Goal: Task Accomplishment & Management: Use online tool/utility

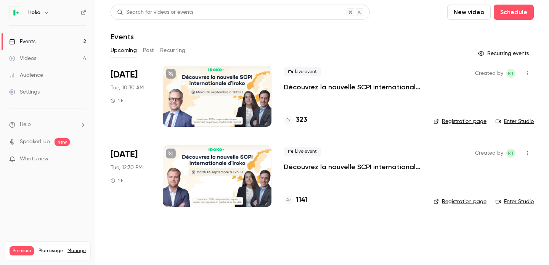
click at [220, 175] on div at bounding box center [217, 175] width 109 height 61
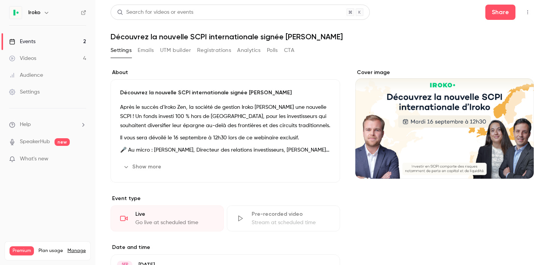
click at [258, 51] on button "Analytics" at bounding box center [249, 50] width 24 height 12
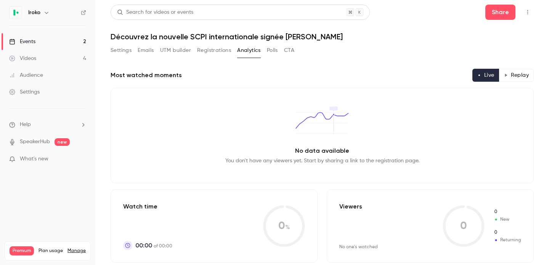
click at [273, 52] on button "Polls" at bounding box center [272, 50] width 11 height 12
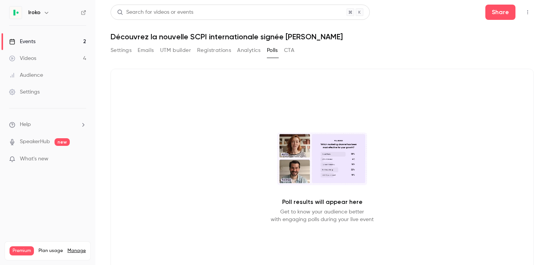
click at [291, 50] on button "CTA" at bounding box center [289, 50] width 10 height 12
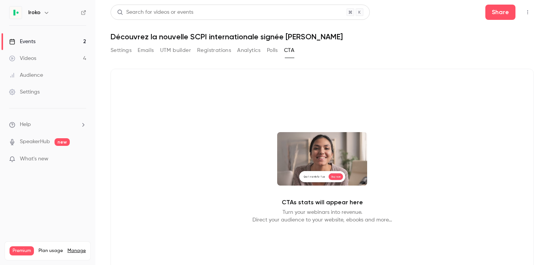
click at [181, 51] on button "UTM builder" at bounding box center [175, 50] width 31 height 12
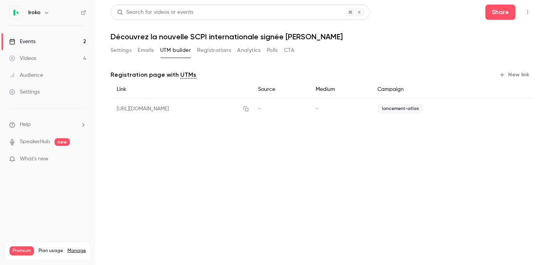
click at [150, 52] on button "Emails" at bounding box center [146, 50] width 16 height 12
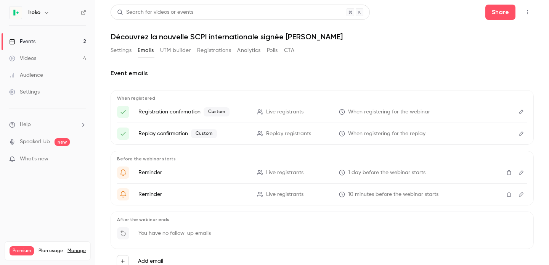
click at [123, 51] on button "Settings" at bounding box center [121, 50] width 21 height 12
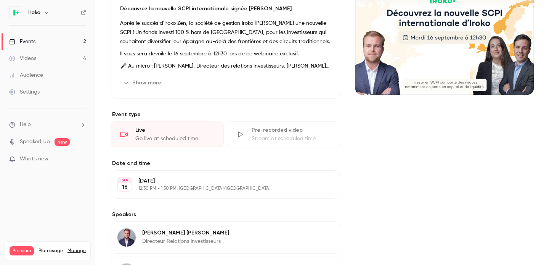
scroll to position [1, 0]
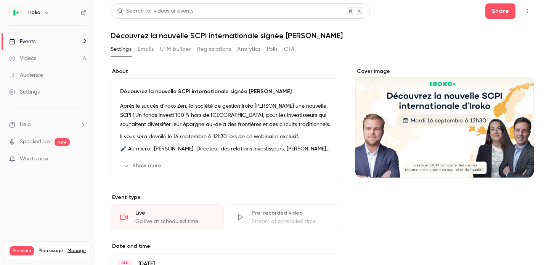
click at [38, 94] on div "Settings" at bounding box center [24, 92] width 31 height 8
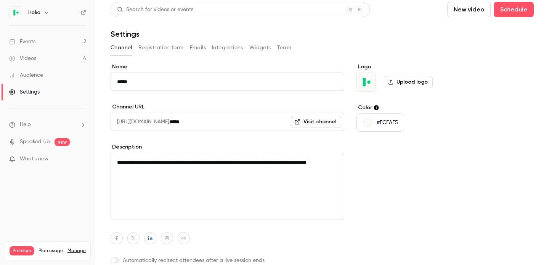
scroll to position [34, 0]
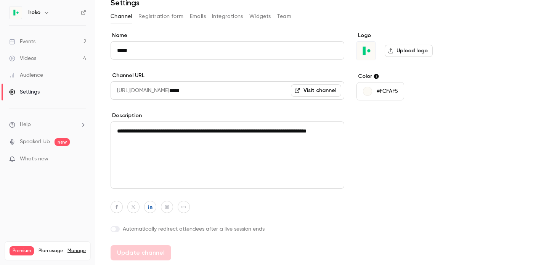
click at [39, 41] on link "Events 2" at bounding box center [47, 41] width 95 height 17
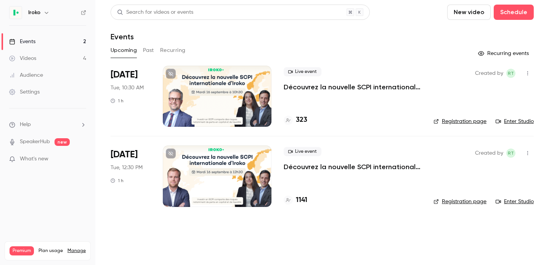
click at [23, 74] on div "Audience" at bounding box center [26, 75] width 34 height 8
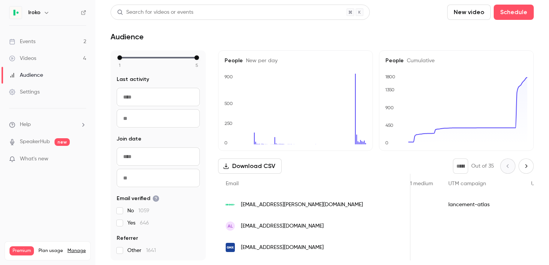
scroll to position [0, 313]
drag, startPoint x: 507, startPoint y: 184, endPoint x: 487, endPoint y: 184, distance: 19.8
click at [531, 184] on span "UTM term" at bounding box center [543, 183] width 24 height 5
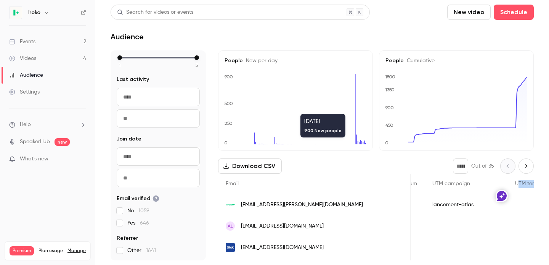
scroll to position [0, 341]
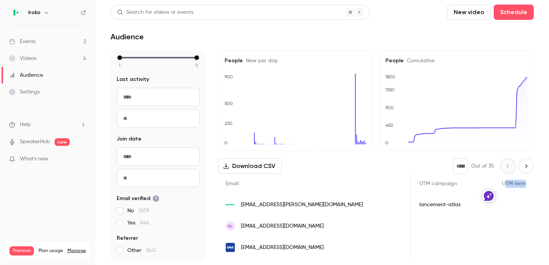
click at [42, 39] on link "Events 2" at bounding box center [47, 41] width 95 height 17
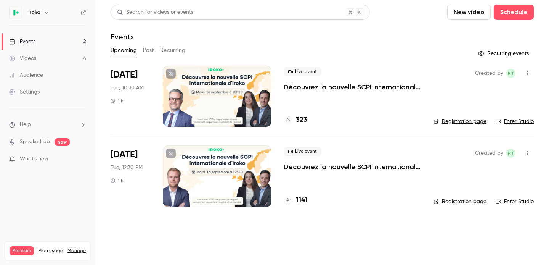
click at [256, 87] on div at bounding box center [217, 96] width 109 height 61
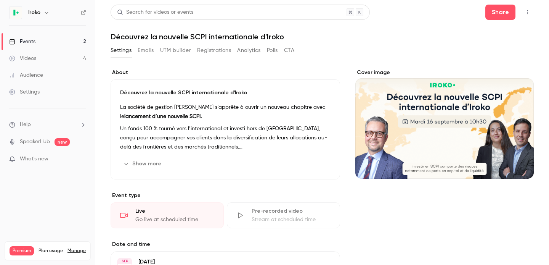
click at [172, 45] on button "UTM builder" at bounding box center [175, 50] width 31 height 12
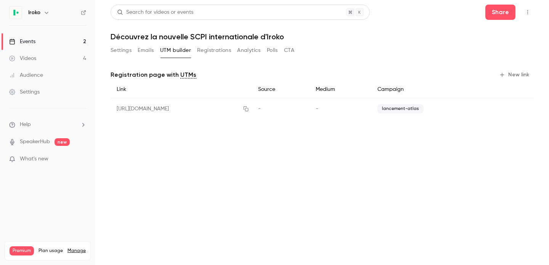
click at [397, 113] on div "lancement-atlas" at bounding box center [429, 109] width 114 height 22
click at [522, 77] on button "New link" at bounding box center [515, 75] width 38 height 12
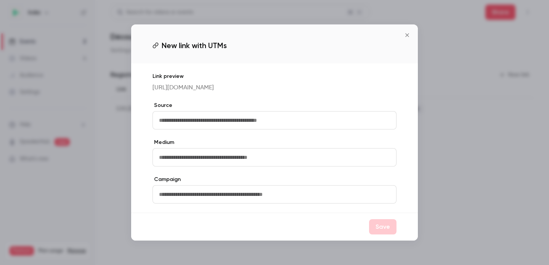
click at [181, 162] on input "text" at bounding box center [275, 157] width 244 height 18
click at [190, 171] on div "Link preview [URL][DOMAIN_NAME] Source Medium Campaign" at bounding box center [274, 137] width 287 height 149
click at [190, 159] on input "text" at bounding box center [275, 157] width 244 height 18
click at [411, 32] on icon "Close" at bounding box center [407, 35] width 9 height 6
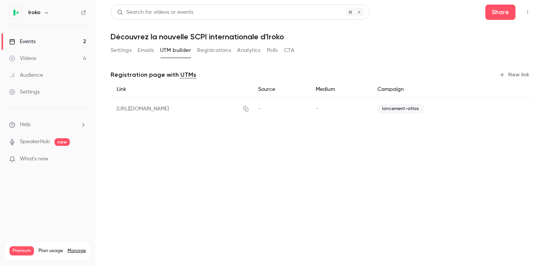
click at [213, 48] on button "Registrations" at bounding box center [214, 50] width 34 height 12
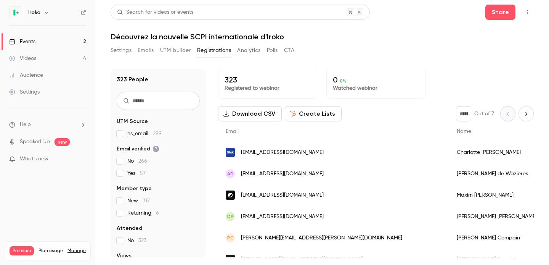
click at [176, 50] on button "UTM builder" at bounding box center [175, 50] width 31 height 12
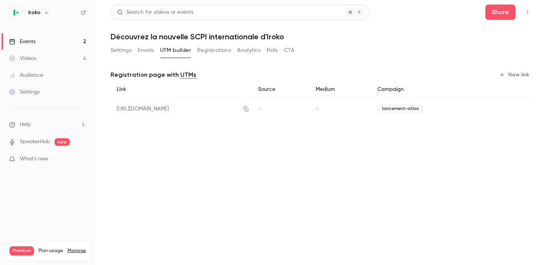
click at [207, 48] on button "Registrations" at bounding box center [214, 50] width 34 height 12
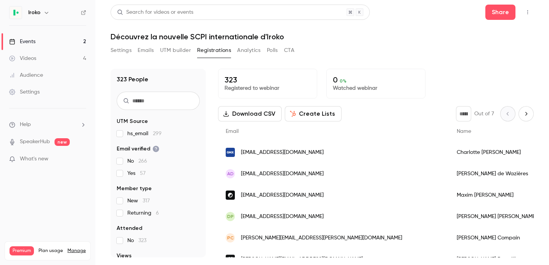
click at [126, 50] on button "Settings" at bounding box center [121, 50] width 21 height 12
